Goal: Obtain resource: Download file/media

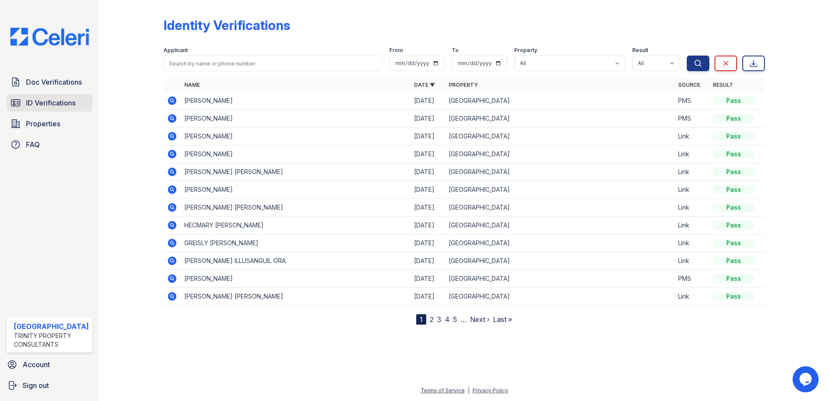
click at [52, 106] on span "ID Verifications" at bounding box center [50, 103] width 49 height 10
click at [57, 99] on span "ID Verifications" at bounding box center [50, 103] width 49 height 10
click at [48, 121] on span "Properties" at bounding box center [43, 123] width 34 height 10
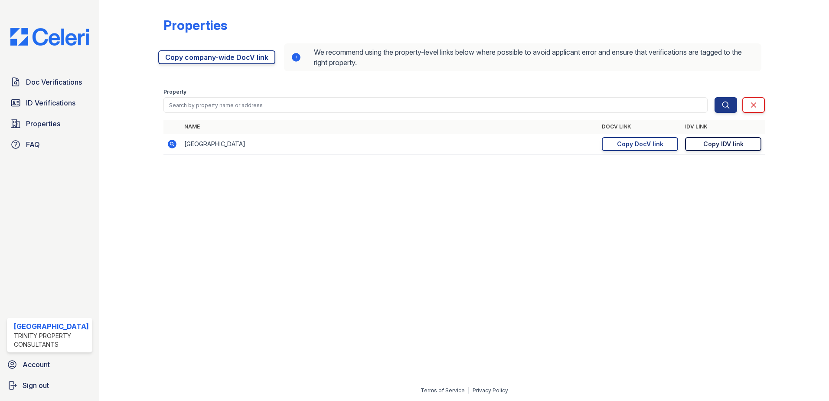
click at [722, 149] on link "Copy IDV link Copy link" at bounding box center [723, 144] width 76 height 14
click at [54, 78] on span "Doc Verifications" at bounding box center [54, 82] width 56 height 10
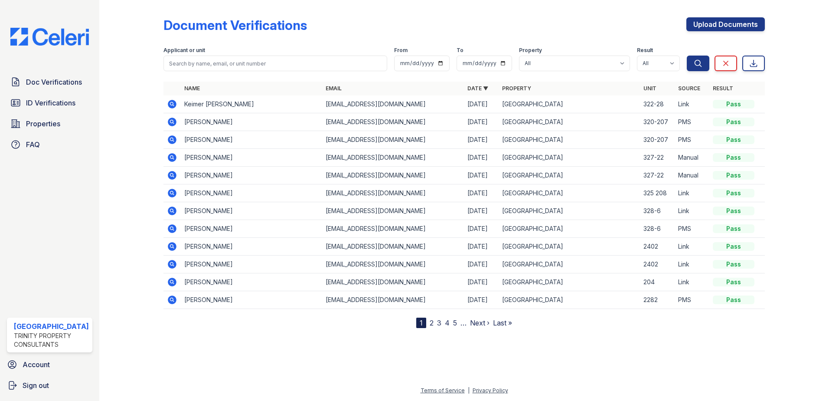
click at [218, 104] on td "Keimer Palencia" at bounding box center [252, 104] width 142 height 18
click at [173, 103] on icon at bounding box center [172, 104] width 9 height 9
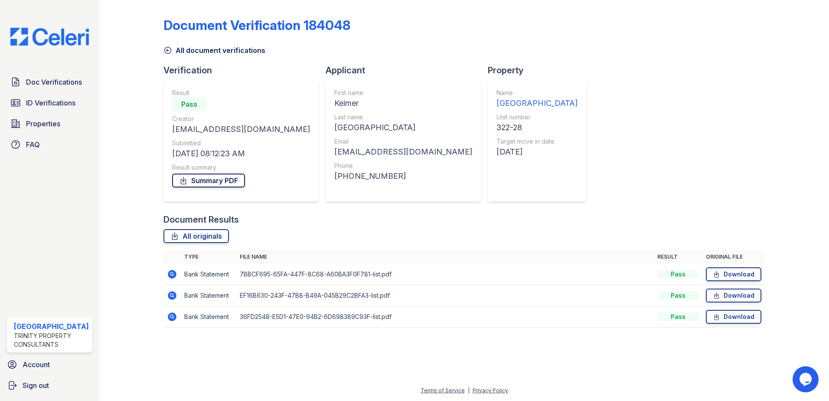
click at [212, 183] on link "Summary PDF" at bounding box center [208, 180] width 73 height 14
click at [640, 168] on div "Document Verification 184048 All document verifications Verification Result Pas…" at bounding box center [464, 169] width 602 height 333
click at [52, 103] on span "ID Verifications" at bounding box center [50, 103] width 49 height 10
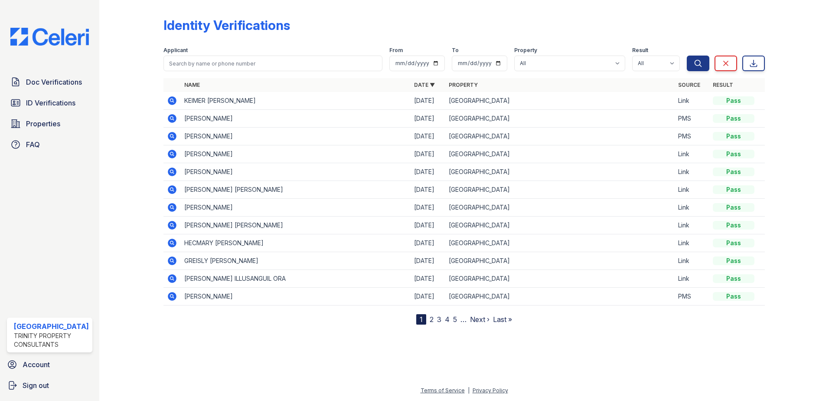
click at [172, 99] on icon at bounding box center [172, 100] width 10 height 10
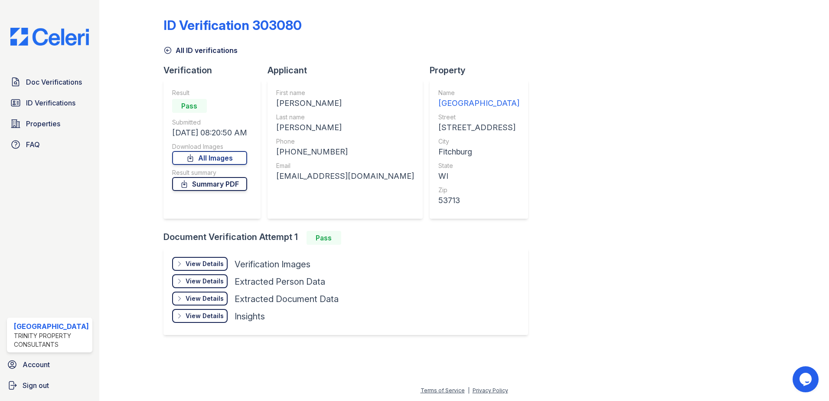
click at [227, 181] on link "Summary PDF" at bounding box center [209, 184] width 75 height 14
click at [580, 149] on div "ID Verification 303080 All ID verifications Verification Result Pass Submitted …" at bounding box center [464, 174] width 602 height 343
